Goal: Information Seeking & Learning: Find contact information

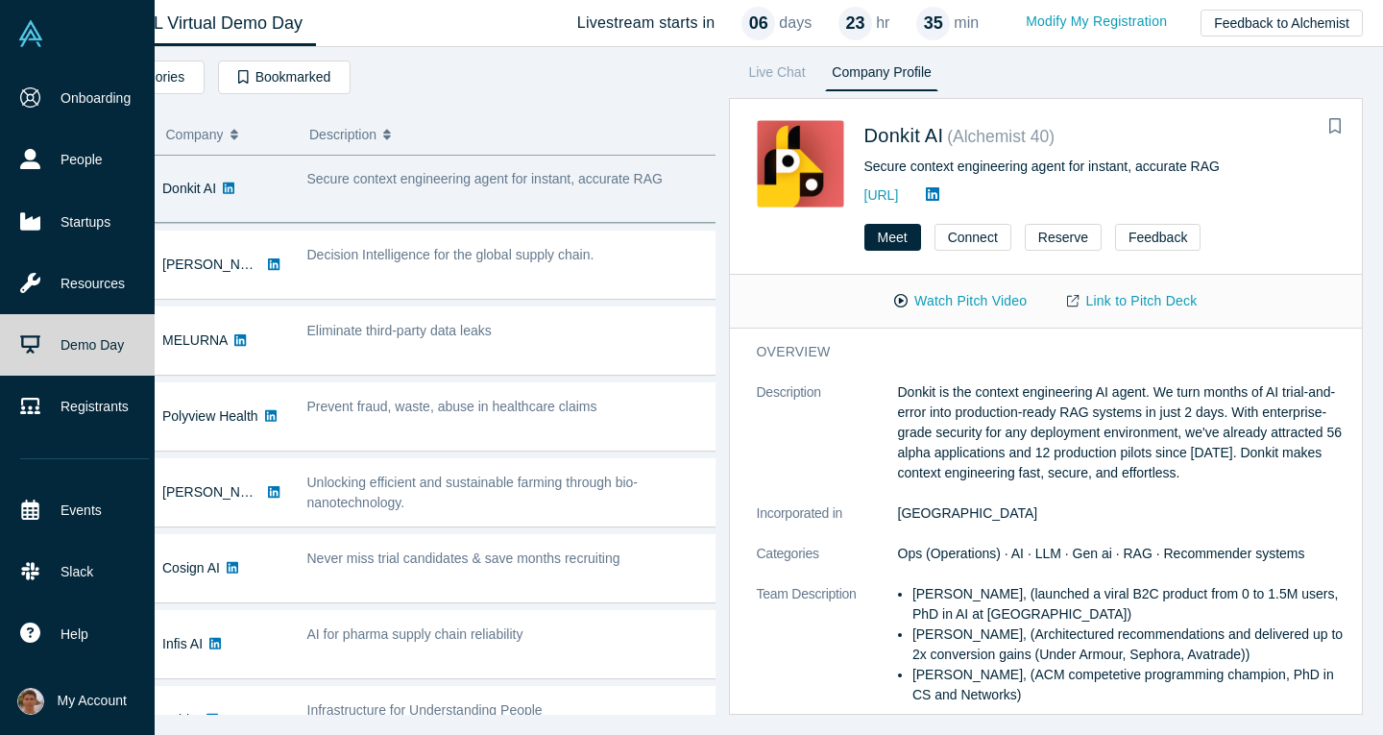
click at [36, 34] on img at bounding box center [30, 33] width 27 height 27
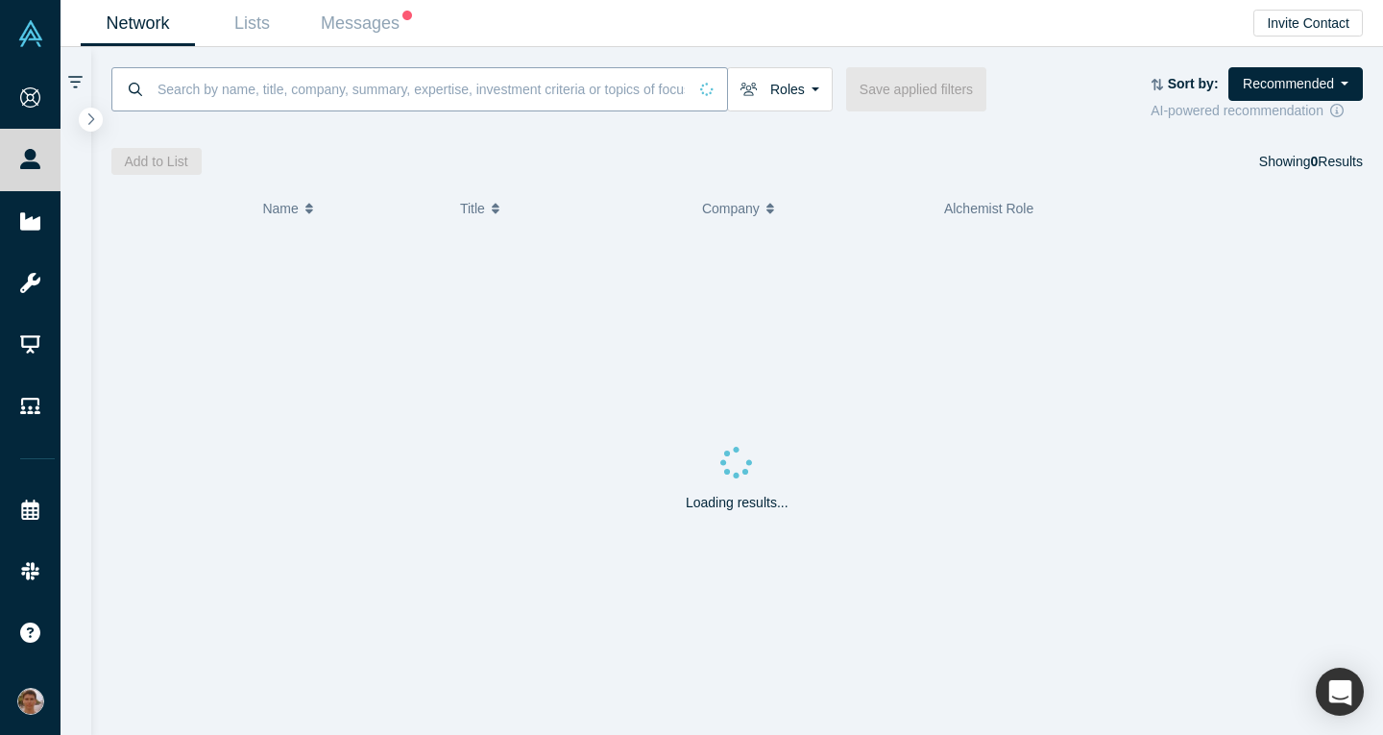
click at [254, 85] on input at bounding box center [421, 88] width 531 height 45
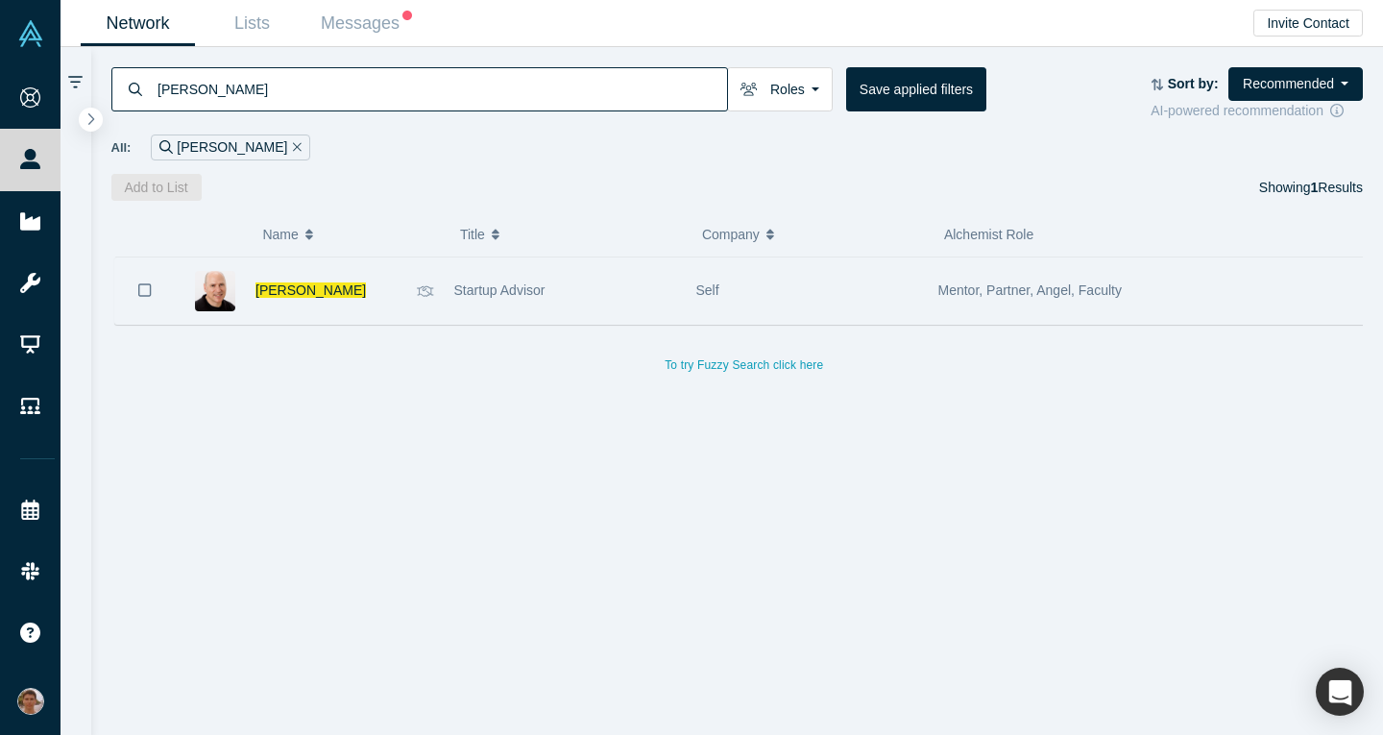
type input "[PERSON_NAME]"
click at [494, 272] on div "Startup Advisor" at bounding box center [565, 290] width 222 height 66
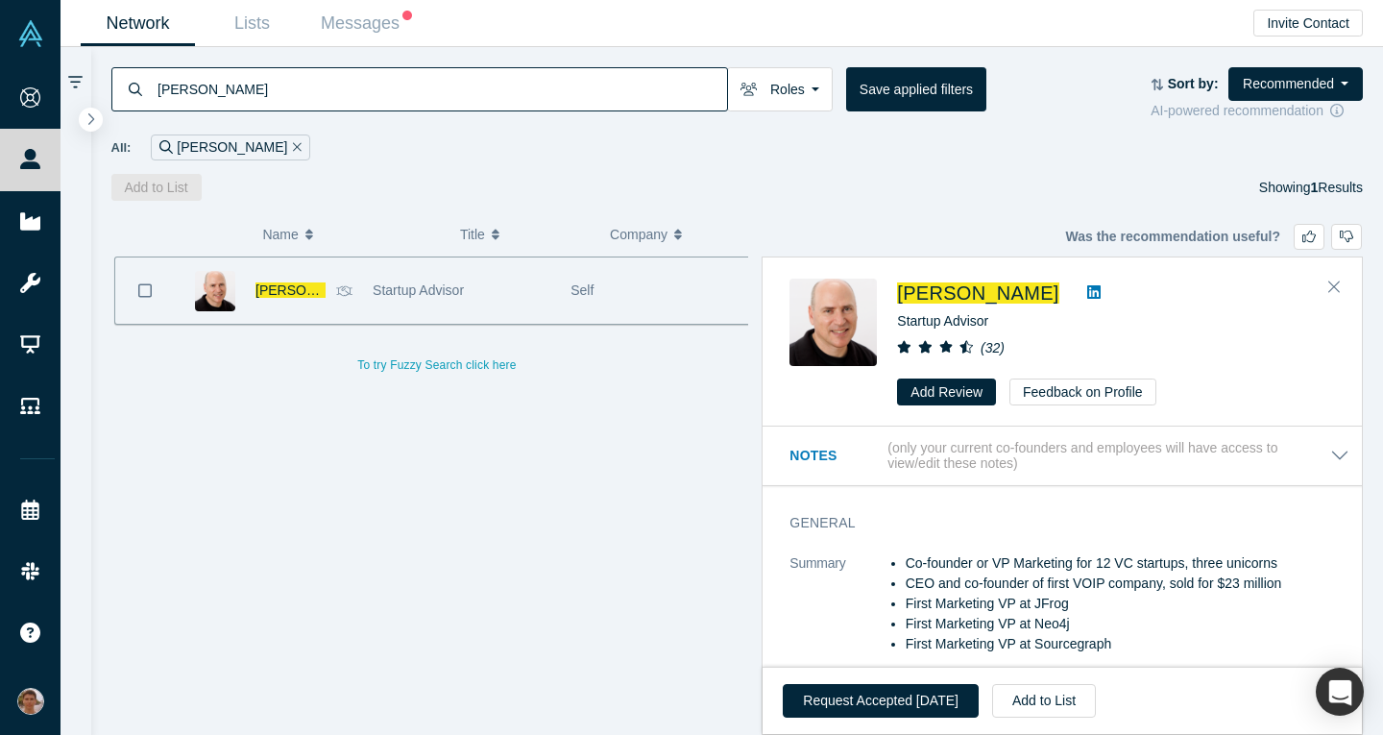
scroll to position [68, 0]
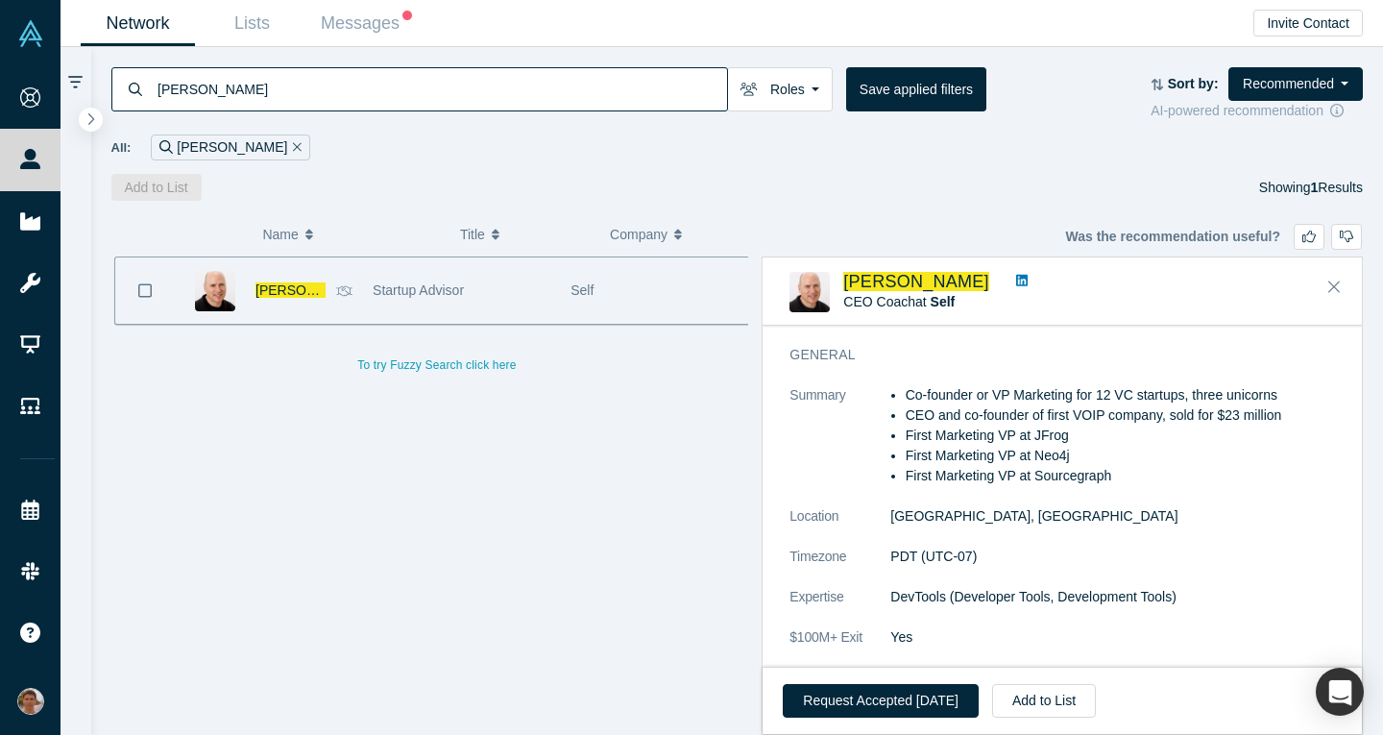
drag, startPoint x: 1081, startPoint y: 451, endPoint x: 1034, endPoint y: 457, distance: 47.4
click at [1034, 457] on li "First Marketing VP at Neo4j" at bounding box center [1127, 456] width 444 height 20
copy li "Neo4j"
click at [1165, 473] on li "First Marketing VP at Sourcegraph" at bounding box center [1127, 476] width 444 height 20
